Goal: Information Seeking & Learning: Learn about a topic

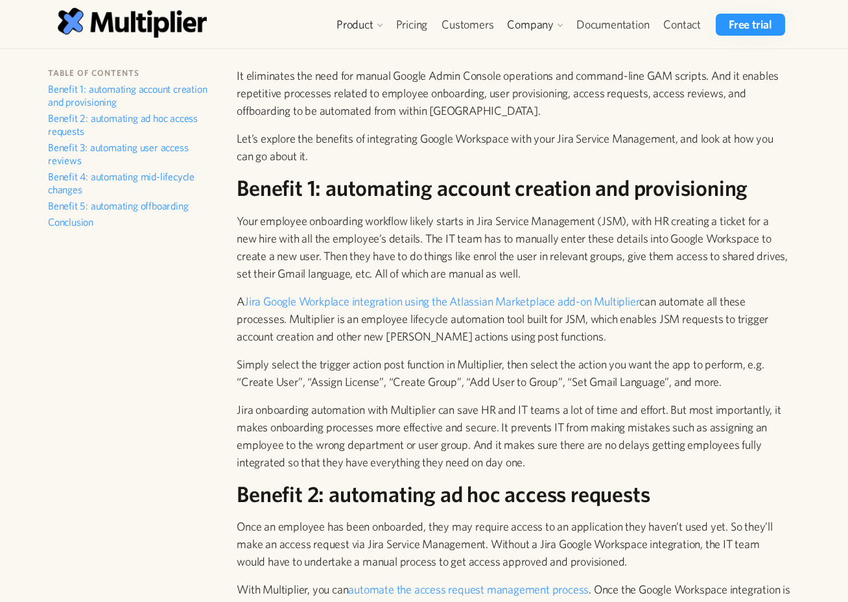
scroll to position [323, 0]
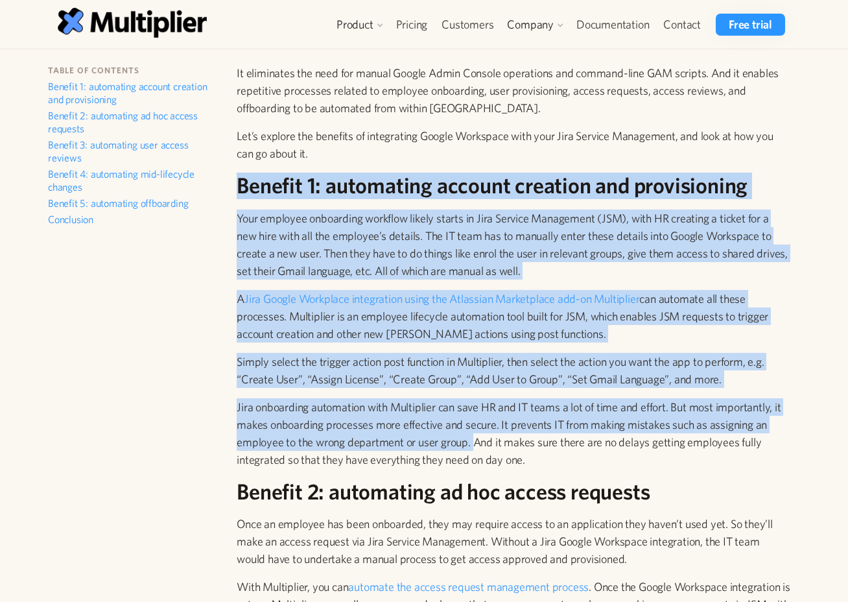
drag, startPoint x: 507, startPoint y: 160, endPoint x: 475, endPoint y: 438, distance: 280.6
click at [532, 426] on p "Jira onboarding automation with Multiplier can save HR and IT teams a lot of ti…" at bounding box center [514, 433] width 554 height 70
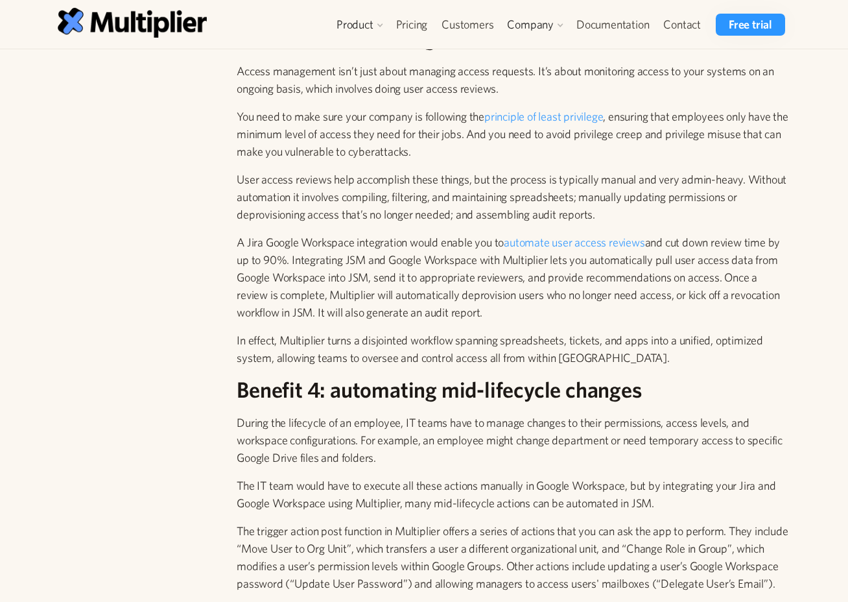
scroll to position [1012, 0]
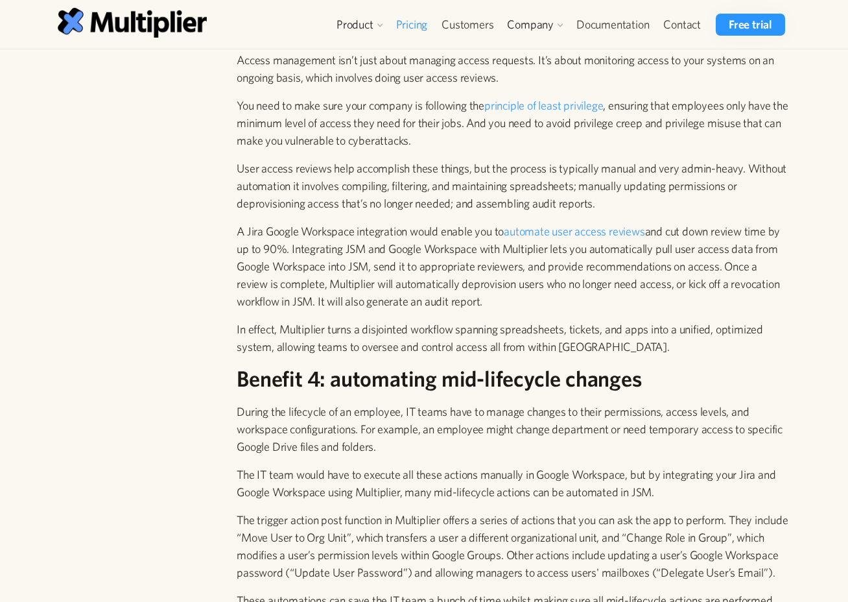
click at [417, 26] on link "Pricing" at bounding box center [412, 25] width 46 height 22
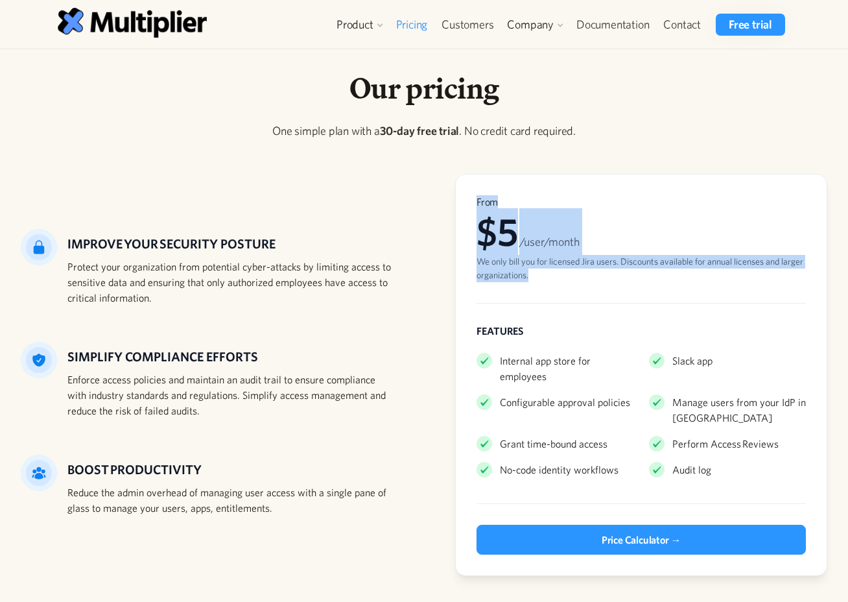
drag, startPoint x: 472, startPoint y: 184, endPoint x: 576, endPoint y: 280, distance: 141.8
click at [576, 280] on div "From $5 /user/month We only bill you for licensed Jira users. Discounts availab…" at bounding box center [641, 375] width 372 height 402
click at [609, 285] on div "From $5 /user/month We only bill you for licensed Jira users. Discounts availab…" at bounding box center [641, 374] width 329 height 359
drag, startPoint x: 609, startPoint y: 285, endPoint x: 470, endPoint y: 200, distance: 162.4
click at [470, 200] on div "From $5 /user/month We only bill you for licensed Jira users. Discounts availab…" at bounding box center [641, 375] width 372 height 402
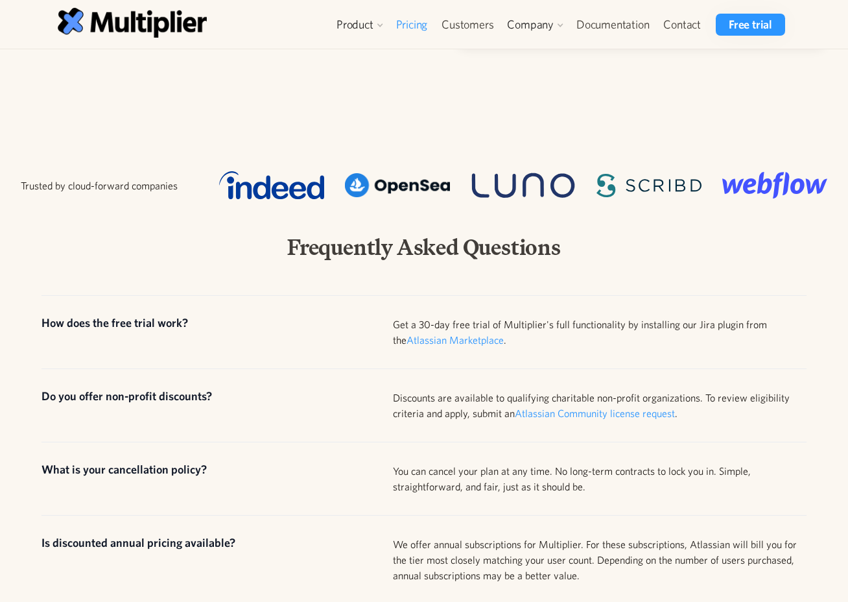
scroll to position [534, 0]
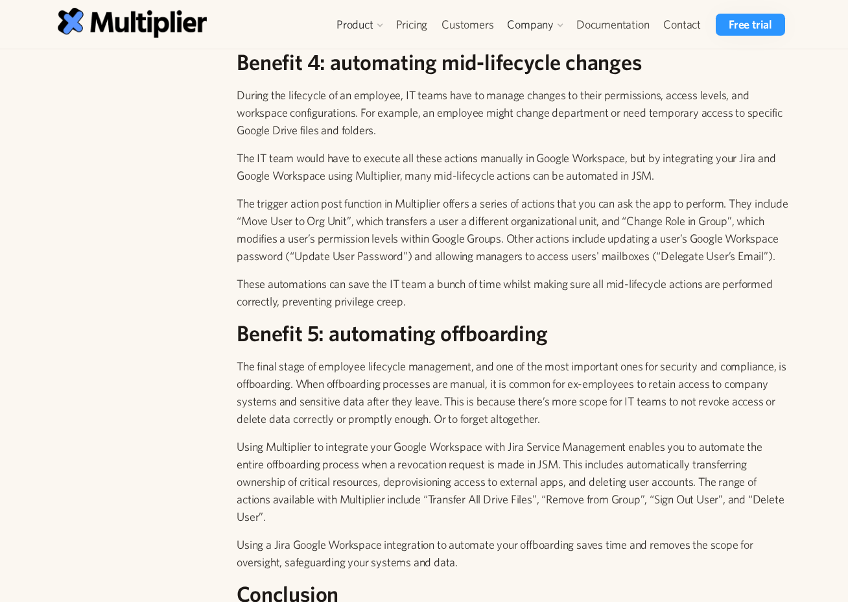
scroll to position [1326, 0]
